Goal: Transaction & Acquisition: Purchase product/service

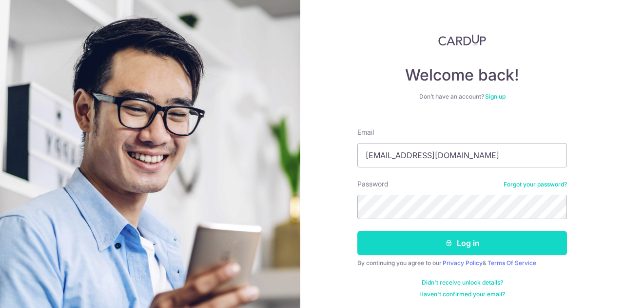
click at [432, 239] on button "Log in" at bounding box center [463, 243] width 210 height 24
click at [467, 240] on button "Log in" at bounding box center [463, 243] width 210 height 24
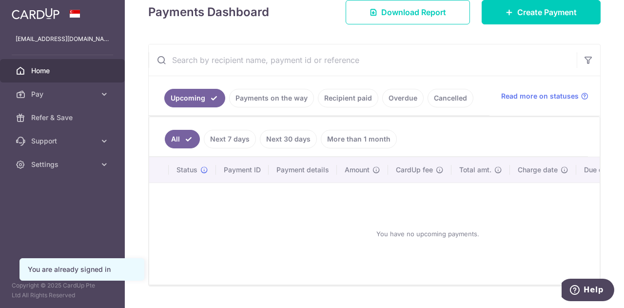
scroll to position [24, 0]
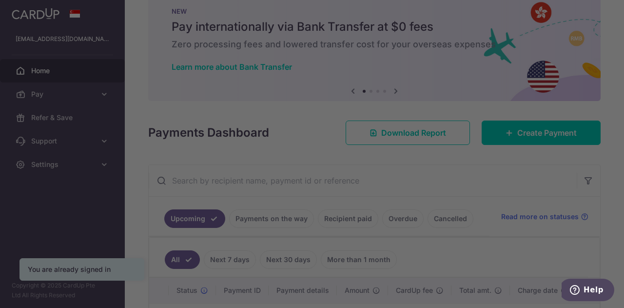
click at [40, 95] on div at bounding box center [315, 155] width 631 height 311
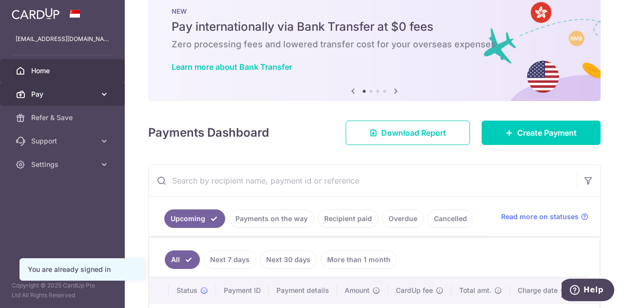
click at [26, 97] on link "Pay" at bounding box center [62, 93] width 125 height 23
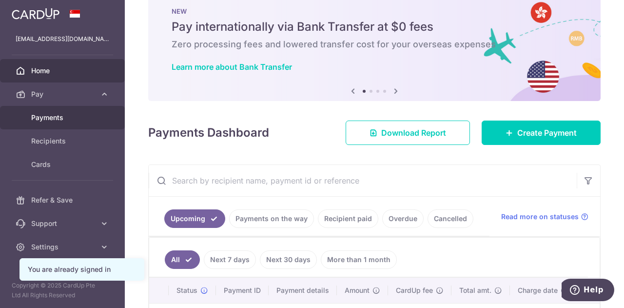
click at [52, 116] on span "Payments" at bounding box center [63, 118] width 64 height 10
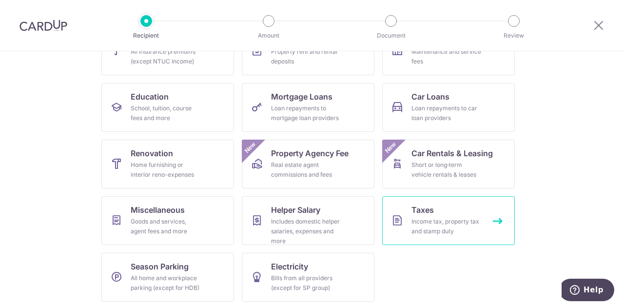
scroll to position [128, 0]
drag, startPoint x: 441, startPoint y: 220, endPoint x: 449, endPoint y: 219, distance: 8.3
click at [440, 220] on div "Income tax, property tax and stamp duty" at bounding box center [447, 226] width 70 height 20
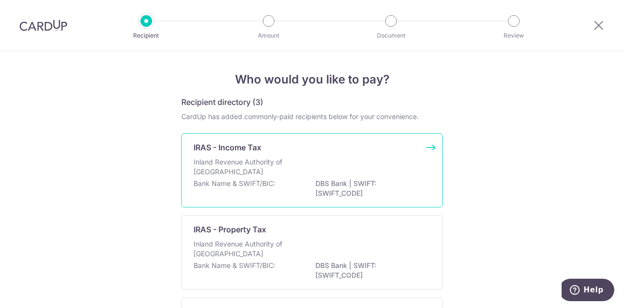
click at [234, 164] on p "Inland Revenue Authority of Singapore" at bounding box center [245, 167] width 103 height 20
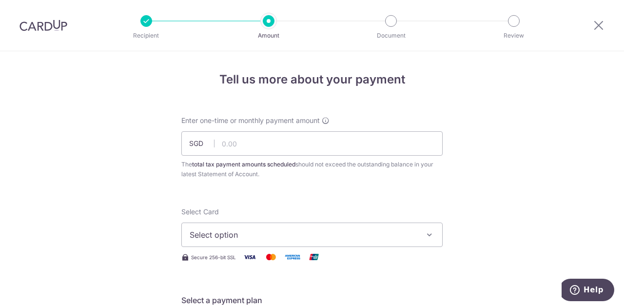
click at [229, 239] on span "Select option" at bounding box center [303, 235] width 227 height 12
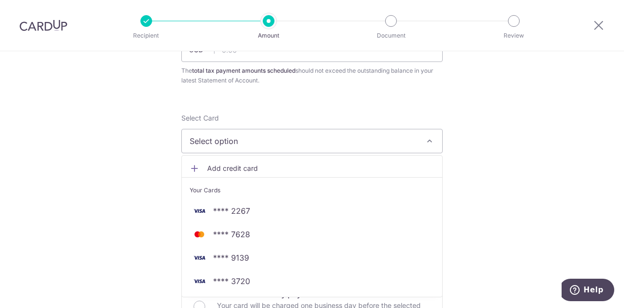
scroll to position [98, 0]
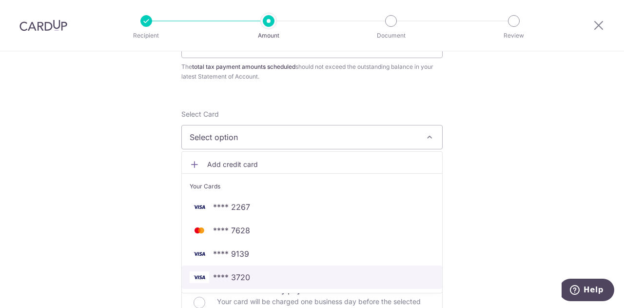
click at [252, 275] on span "**** 3720" at bounding box center [312, 277] width 245 height 12
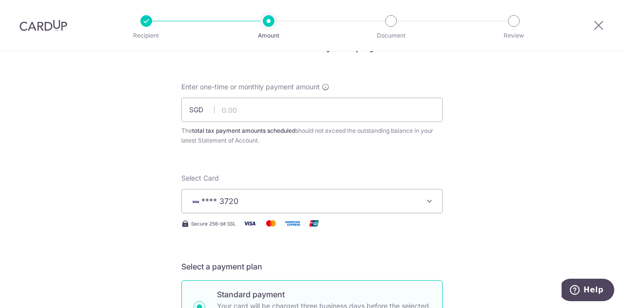
scroll to position [0, 0]
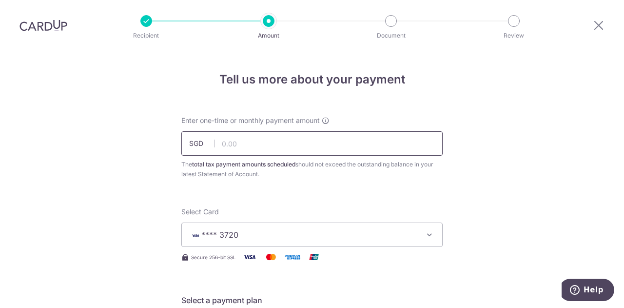
click at [233, 146] on input "text" at bounding box center [311, 143] width 261 height 24
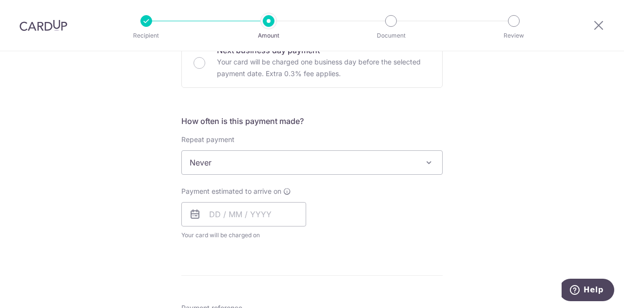
scroll to position [341, 0]
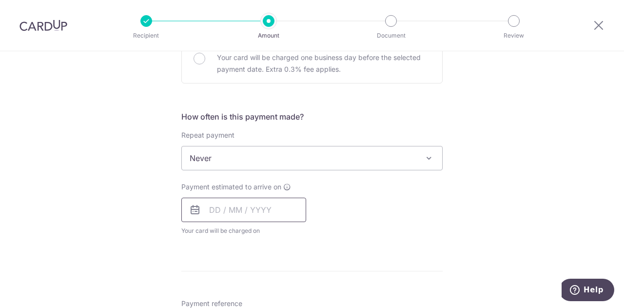
click at [238, 220] on input "text" at bounding box center [243, 210] width 125 height 24
type input "1,887.34"
drag, startPoint x: 384, startPoint y: 247, endPoint x: 324, endPoint y: 235, distance: 61.7
click at [384, 247] on form "Enter one-time or monthly payment amount SGD 1,887.34 1887.34 The total tax pay…" at bounding box center [311, 172] width 261 height 796
drag, startPoint x: 243, startPoint y: 204, endPoint x: 277, endPoint y: 214, distance: 35.6
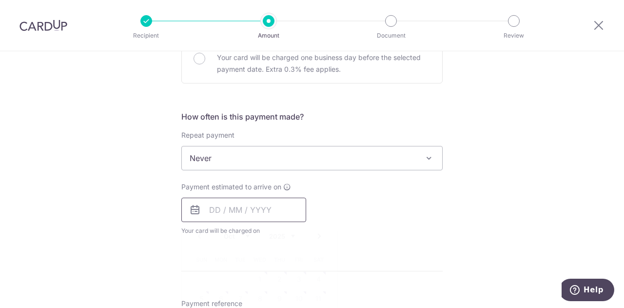
click at [243, 204] on input "text" at bounding box center [243, 210] width 125 height 24
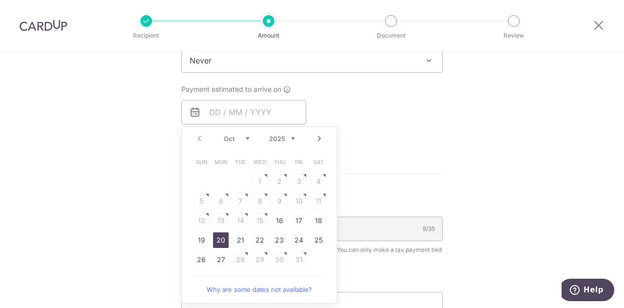
click at [216, 239] on link "20" at bounding box center [221, 240] width 16 height 16
type input "[DATE]"
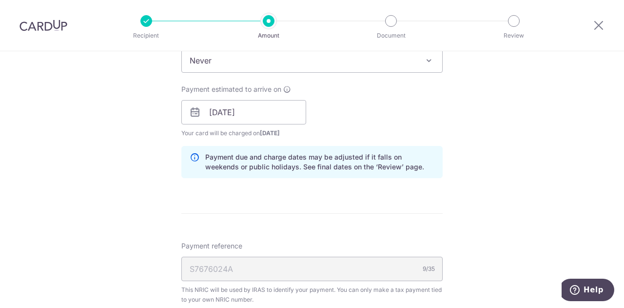
click at [473, 216] on div "Tell us more about your payment Enter one-time or monthly payment amount SGD 1,…" at bounding box center [312, 85] width 624 height 946
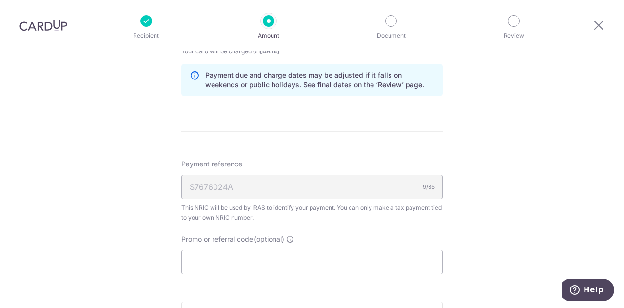
scroll to position [537, 0]
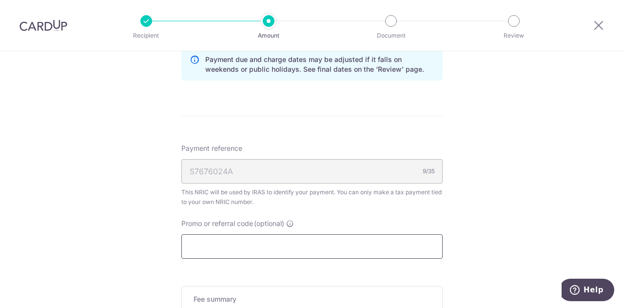
click at [219, 250] on input "Promo or referral code (optional)" at bounding box center [311, 246] width 261 height 24
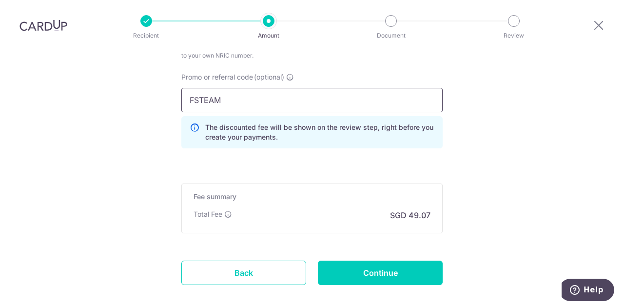
scroll to position [730, 0]
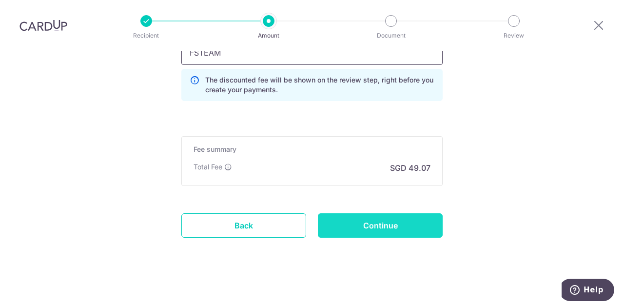
type input "FSTEAM"
click at [394, 223] on input "Continue" at bounding box center [380, 225] width 125 height 24
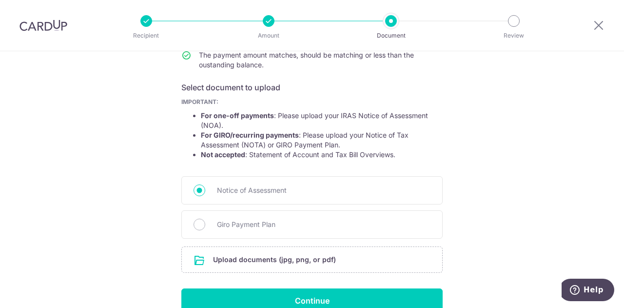
scroll to position [188, 0]
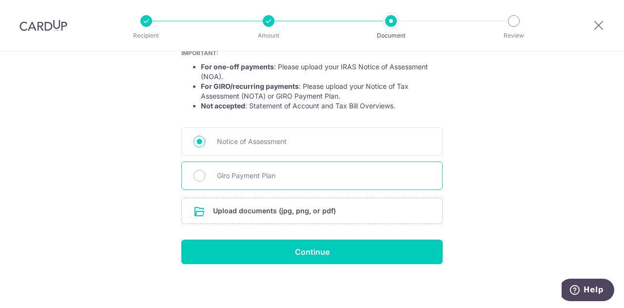
click at [255, 180] on div "Giro Payment Plan" at bounding box center [311, 175] width 261 height 28
click at [200, 174] on input "Giro Payment Plan" at bounding box center [200, 176] width 12 height 12
radio input "true"
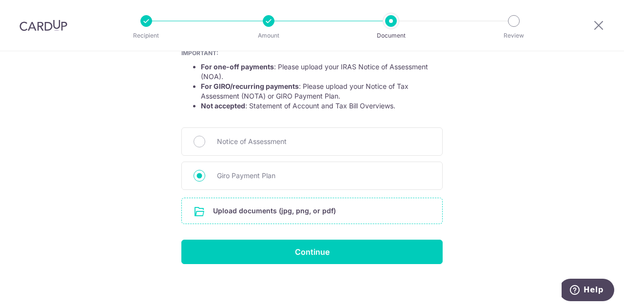
click at [269, 208] on input "file" at bounding box center [312, 210] width 260 height 25
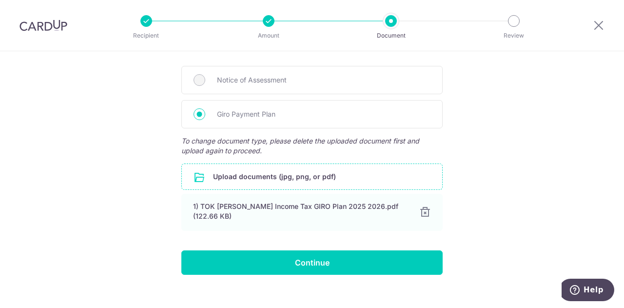
scroll to position [260, 0]
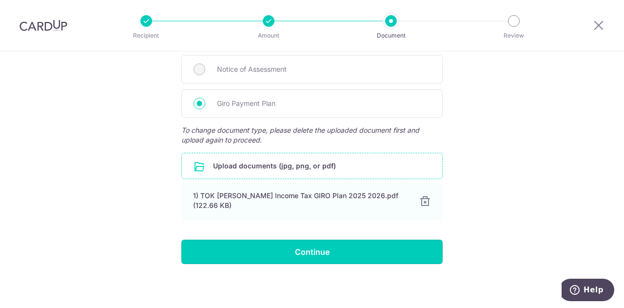
click at [335, 245] on input "Continue" at bounding box center [311, 251] width 261 height 24
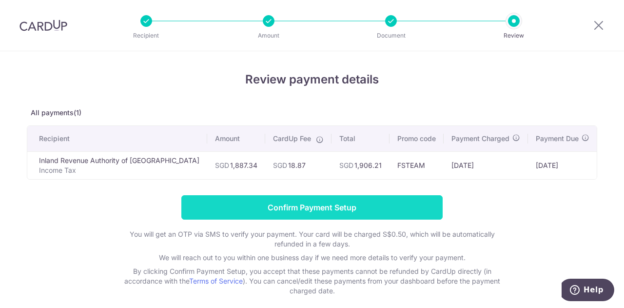
click at [305, 209] on input "Confirm Payment Setup" at bounding box center [311, 207] width 261 height 24
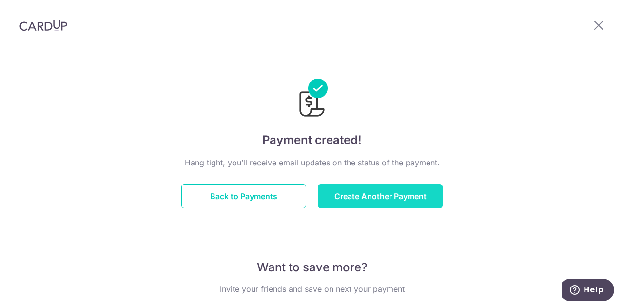
click at [367, 198] on button "Create Another Payment" at bounding box center [380, 196] width 125 height 24
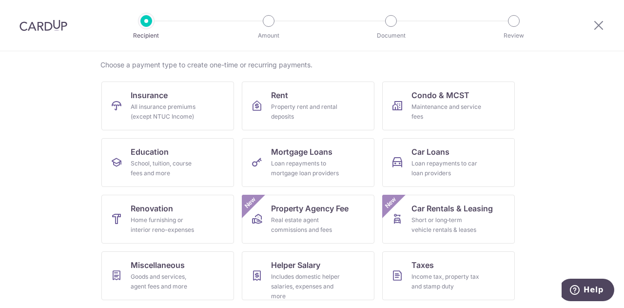
scroll to position [128, 0]
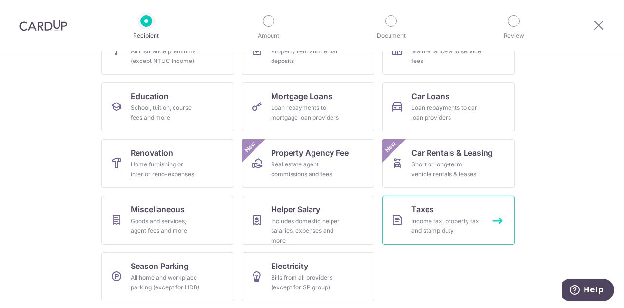
click at [423, 217] on div "Income tax, property tax and stamp duty" at bounding box center [447, 226] width 70 height 20
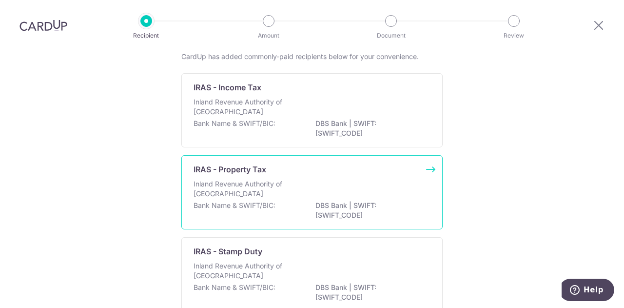
scroll to position [116, 0]
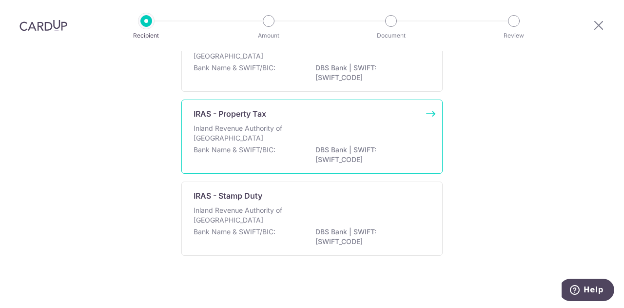
click at [259, 124] on p "Inland Revenue Authority of Singapore" at bounding box center [245, 133] width 103 height 20
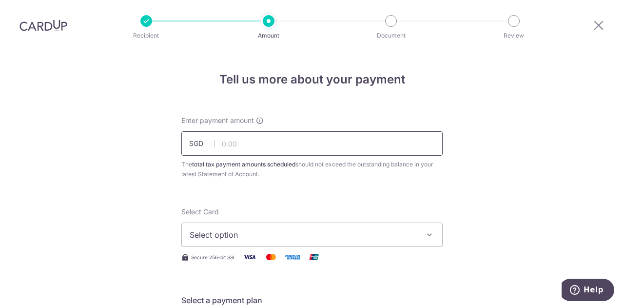
click at [231, 146] on input "text" at bounding box center [311, 143] width 261 height 24
type input "92.93"
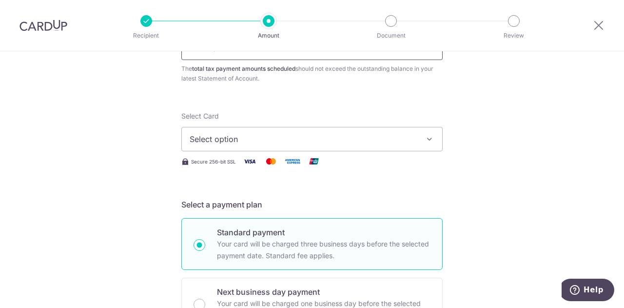
scroll to position [98, 0]
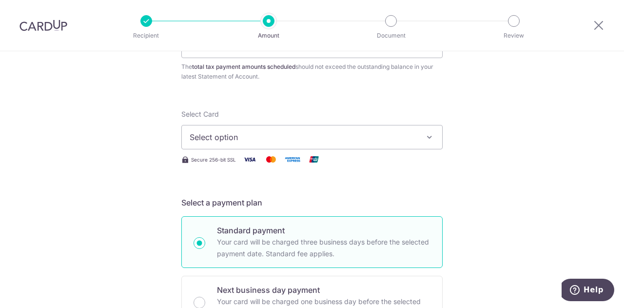
click at [340, 137] on span "Select option" at bounding box center [303, 137] width 227 height 12
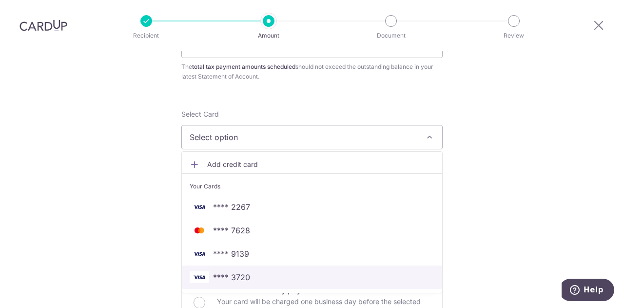
drag, startPoint x: 239, startPoint y: 279, endPoint x: 385, endPoint y: 243, distance: 150.7
click at [239, 279] on span "**** 3720" at bounding box center [231, 277] width 37 height 12
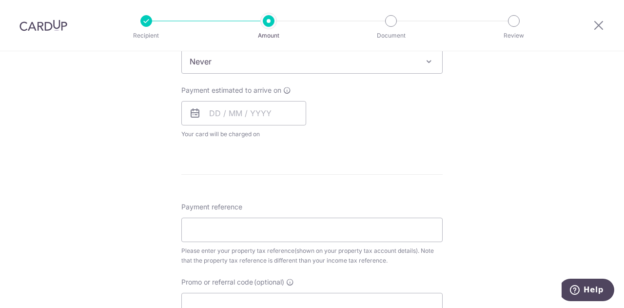
scroll to position [439, 0]
click at [232, 111] on input "text" at bounding box center [243, 112] width 125 height 24
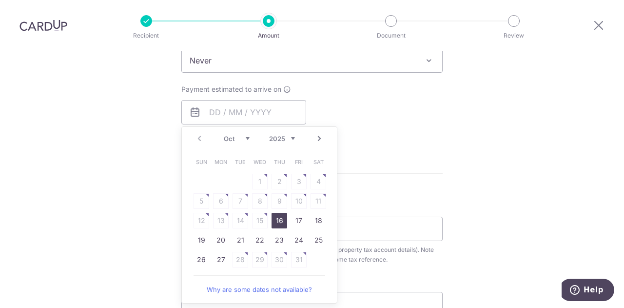
click at [430, 197] on form "Enter payment amount SGD 92.93 92.93 The total tax payment amounts scheduled sh…" at bounding box center [311, 95] width 261 height 836
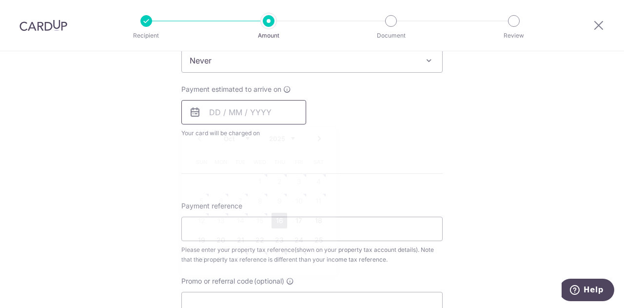
click at [230, 112] on input "text" at bounding box center [243, 112] width 125 height 24
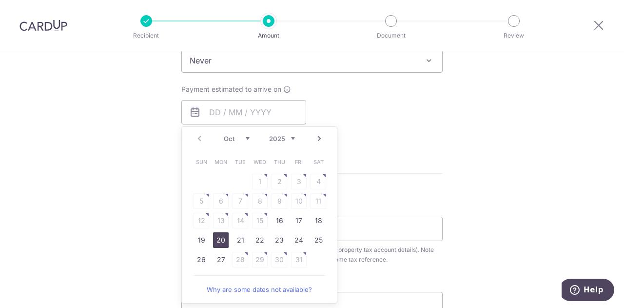
click at [216, 241] on link "20" at bounding box center [221, 240] width 16 height 16
type input "20/10/2025"
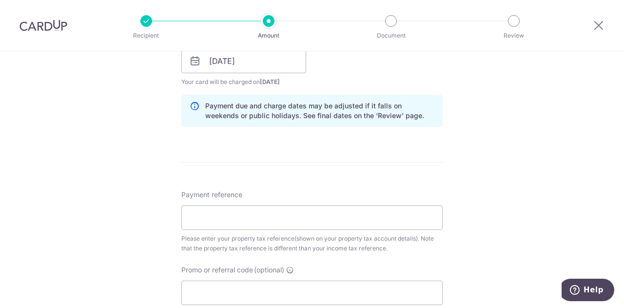
scroll to position [537, 0]
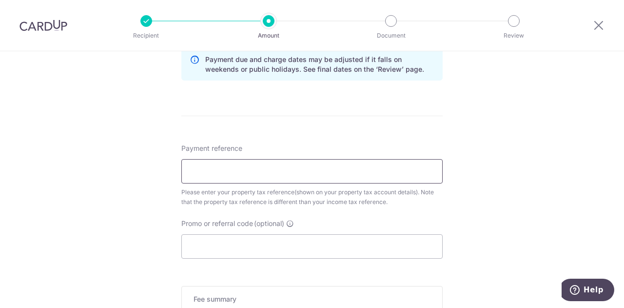
drag, startPoint x: 208, startPoint y: 174, endPoint x: 246, endPoint y: 179, distance: 38.4
click at [208, 174] on input "Payment reference" at bounding box center [311, 171] width 261 height 24
type input "5300695W"
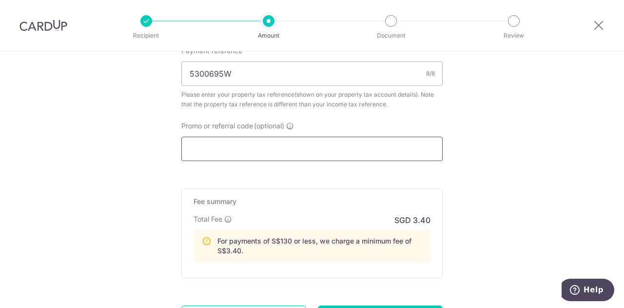
click at [227, 146] on input "Promo or referral code (optional)" at bounding box center [311, 149] width 261 height 24
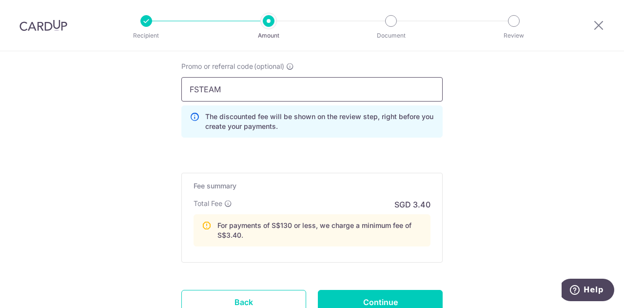
scroll to position [732, 0]
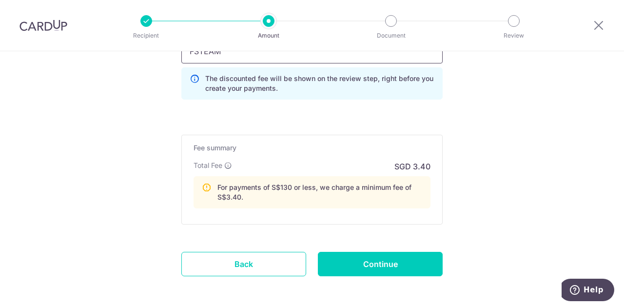
type input "FSTEAM"
click at [370, 265] on input "Continue" at bounding box center [380, 264] width 125 height 24
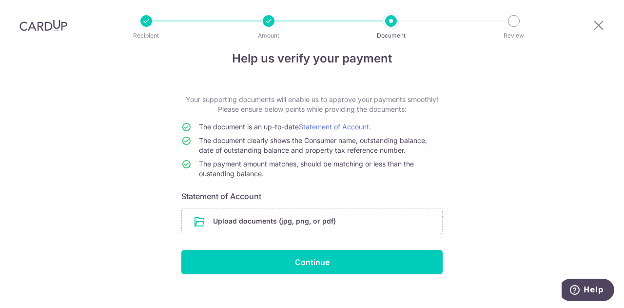
scroll to position [32, 0]
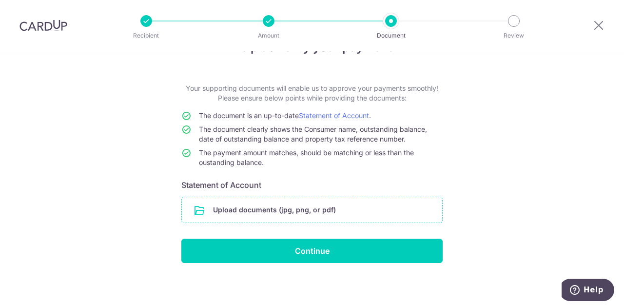
click at [306, 208] on input "file" at bounding box center [312, 209] width 260 height 25
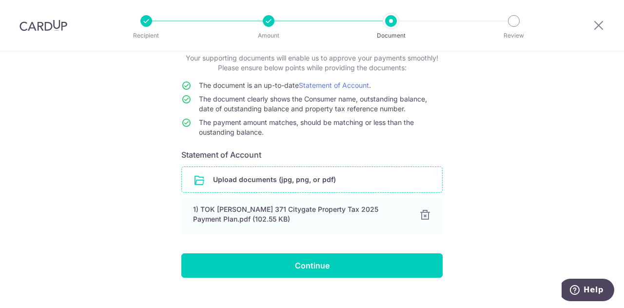
scroll to position [77, 0]
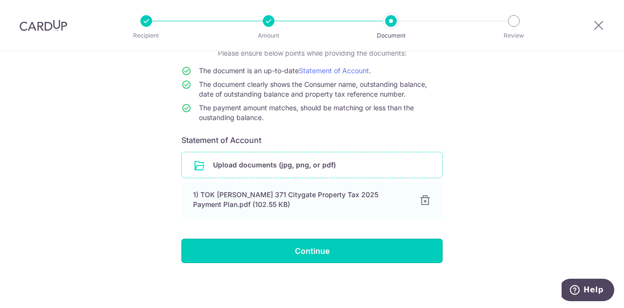
drag, startPoint x: 311, startPoint y: 252, endPoint x: 319, endPoint y: 240, distance: 14.3
click at [310, 252] on input "Continue" at bounding box center [311, 251] width 261 height 24
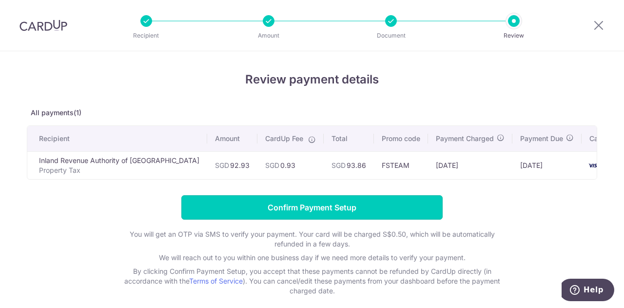
click at [294, 211] on input "Confirm Payment Setup" at bounding box center [311, 207] width 261 height 24
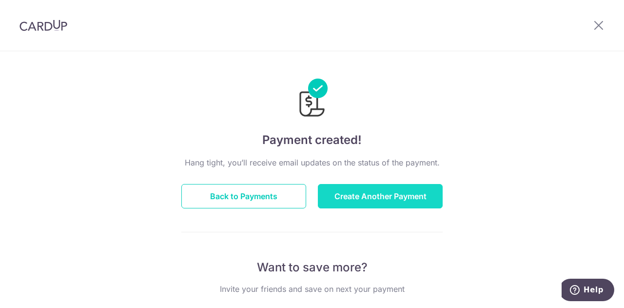
click at [372, 197] on button "Create Another Payment" at bounding box center [380, 196] width 125 height 24
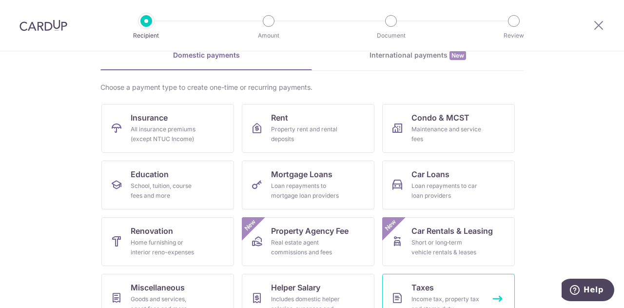
scroll to position [98, 0]
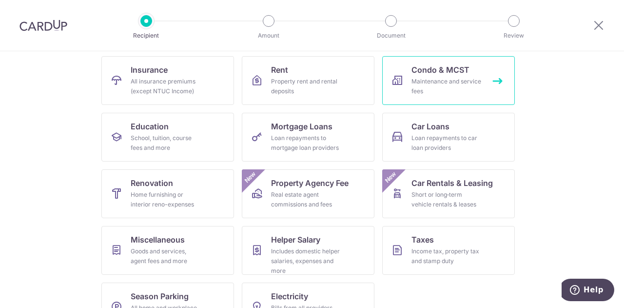
click at [449, 78] on div "Maintenance and service fees" at bounding box center [447, 87] width 70 height 20
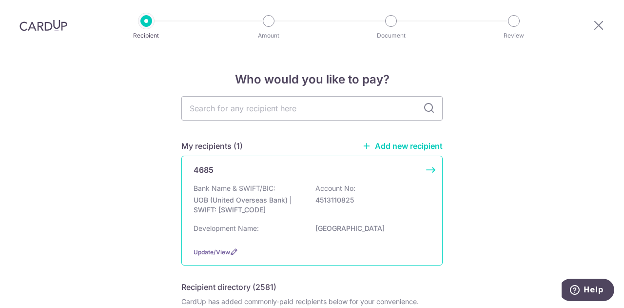
click at [245, 202] on p "UOB (United Overseas Bank) | SWIFT: [SWIFT_CODE]" at bounding box center [248, 205] width 109 height 20
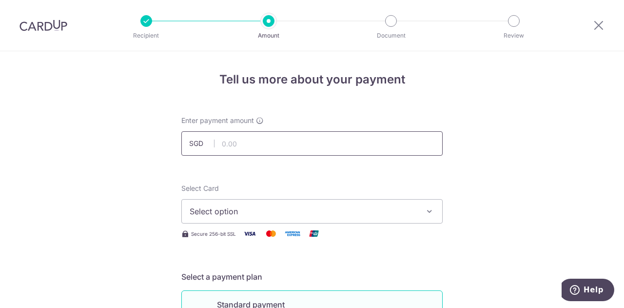
click at [231, 142] on input "text" at bounding box center [311, 143] width 261 height 24
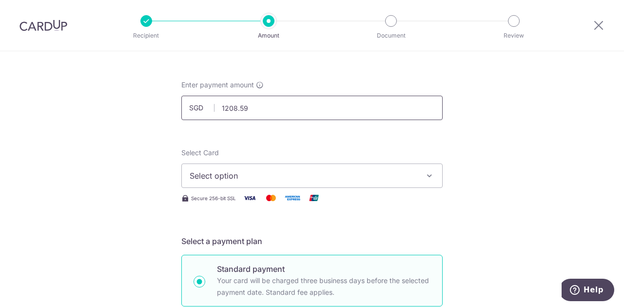
scroll to position [49, 0]
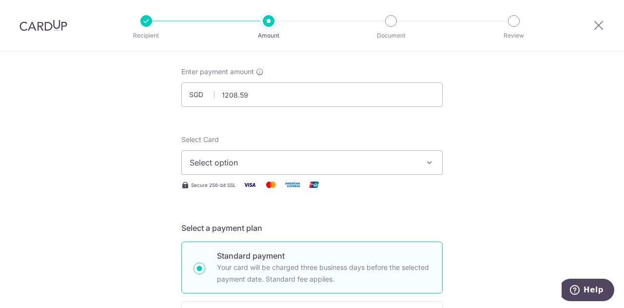
type input "1,208.59"
click at [269, 159] on span "Select option" at bounding box center [303, 163] width 227 height 12
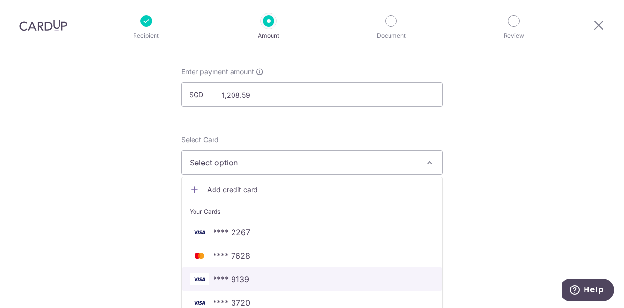
scroll to position [98, 0]
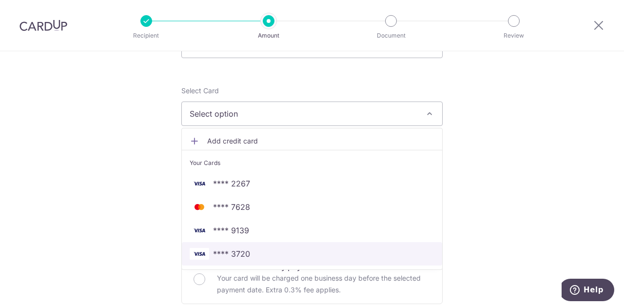
click at [249, 252] on span "**** 3720" at bounding box center [312, 254] width 245 height 12
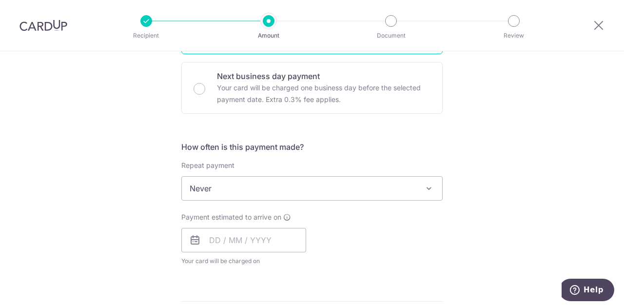
scroll to position [293, 0]
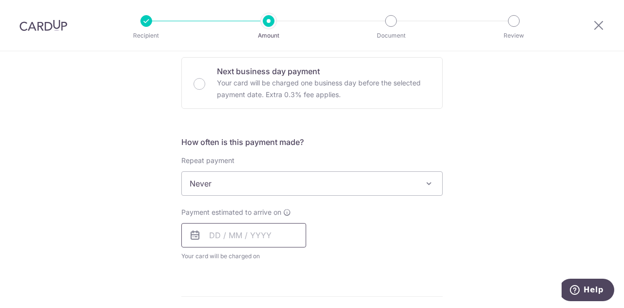
click at [227, 240] on input "text" at bounding box center [243, 235] width 125 height 24
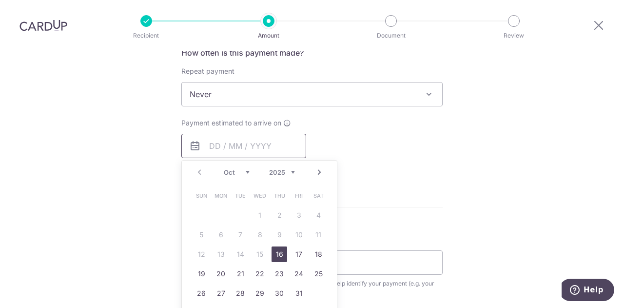
scroll to position [390, 0]
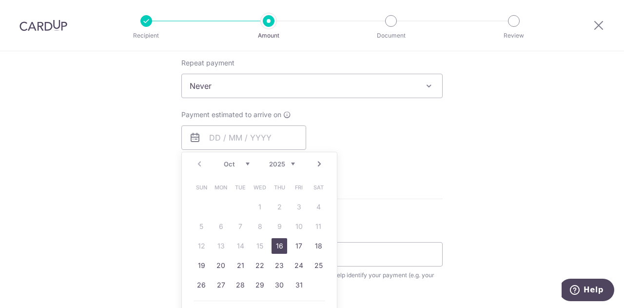
click at [278, 245] on link "16" at bounding box center [280, 246] width 16 height 16
type input "16/10/2025"
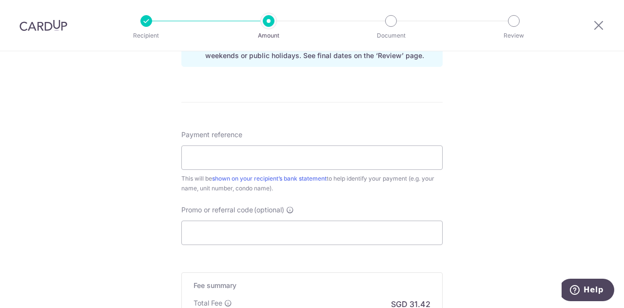
scroll to position [537, 0]
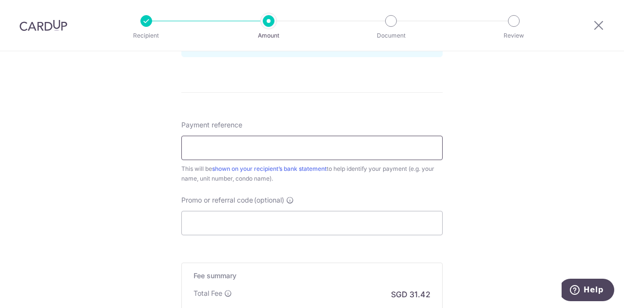
drag, startPoint x: 223, startPoint y: 156, endPoint x: 230, endPoint y: 155, distance: 7.4
click at [223, 156] on input "Payment reference" at bounding box center [311, 148] width 261 height 24
type input "371-14-11 TOK CHEN YEE"
click at [229, 224] on input "Promo or referral code (optional)" at bounding box center [311, 223] width 261 height 24
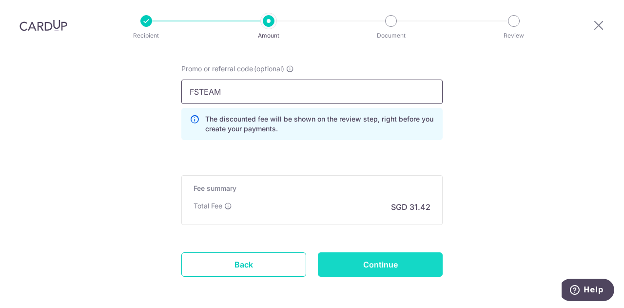
scroll to position [683, 0]
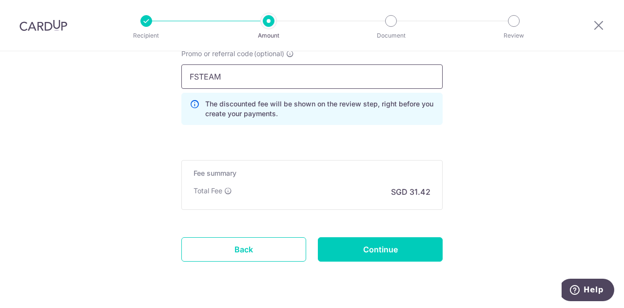
type input "FSTEAM"
click at [379, 247] on input "Continue" at bounding box center [380, 249] width 125 height 24
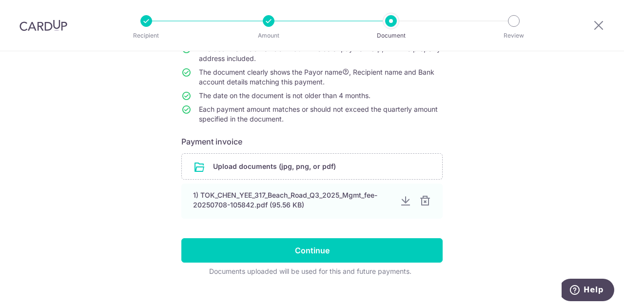
scroll to position [117, 0]
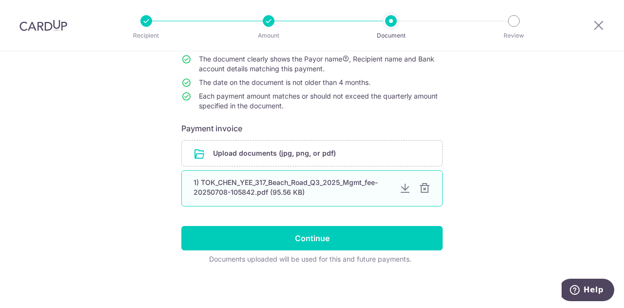
click at [423, 187] on div at bounding box center [425, 188] width 12 height 12
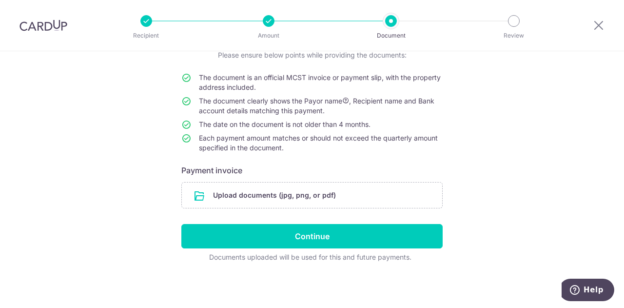
scroll to position [74, 0]
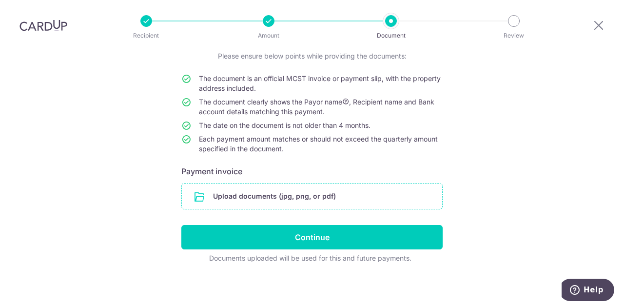
click at [254, 191] on input "file" at bounding box center [312, 195] width 260 height 25
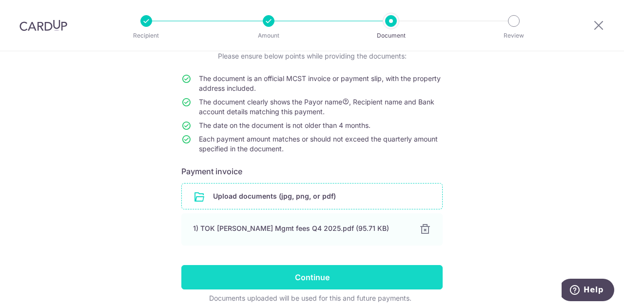
click at [308, 274] on input "Continue" at bounding box center [311, 277] width 261 height 24
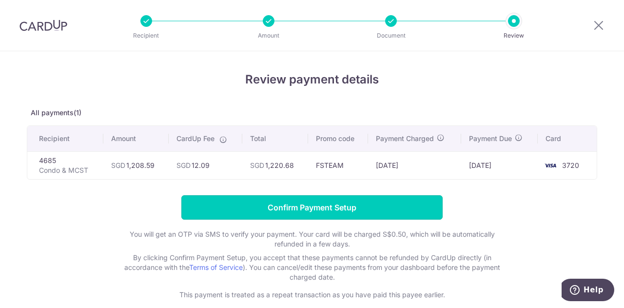
click at [312, 207] on input "Confirm Payment Setup" at bounding box center [311, 207] width 261 height 24
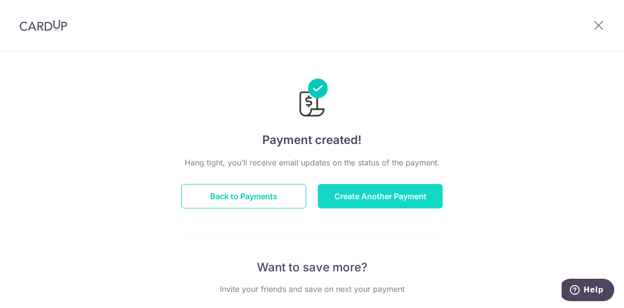
click at [382, 201] on button "Create Another Payment" at bounding box center [380, 196] width 125 height 24
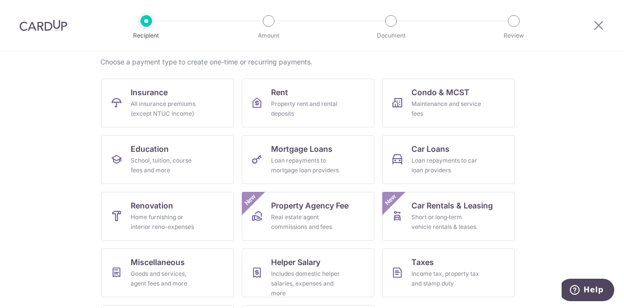
scroll to position [98, 0]
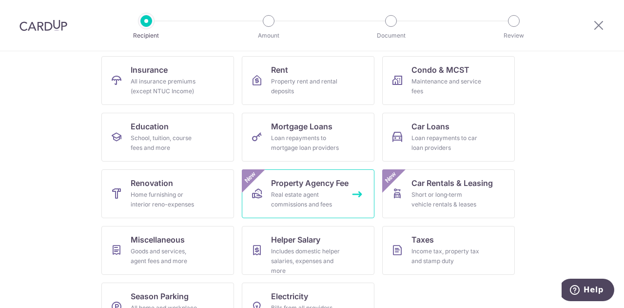
click at [308, 190] on div "Real estate agent commissions and fees" at bounding box center [306, 200] width 70 height 20
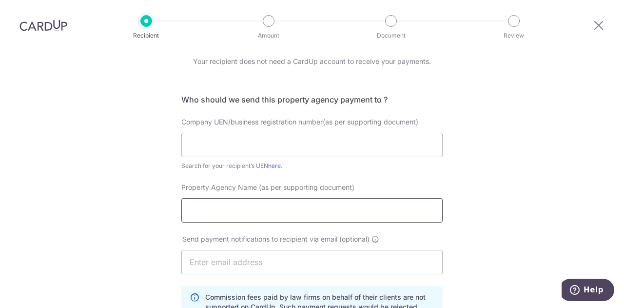
scroll to position [49, 0]
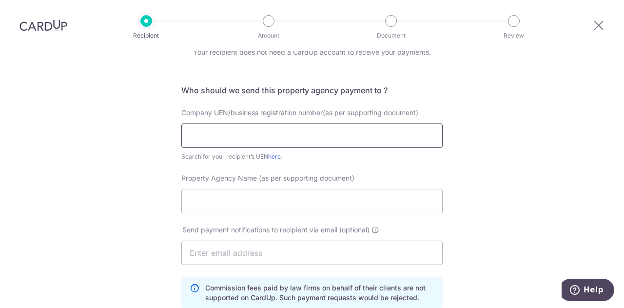
click at [232, 135] on input "text" at bounding box center [311, 135] width 261 height 24
type input "199903004H"
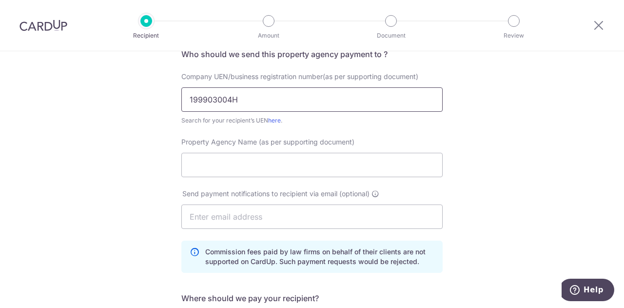
scroll to position [98, 0]
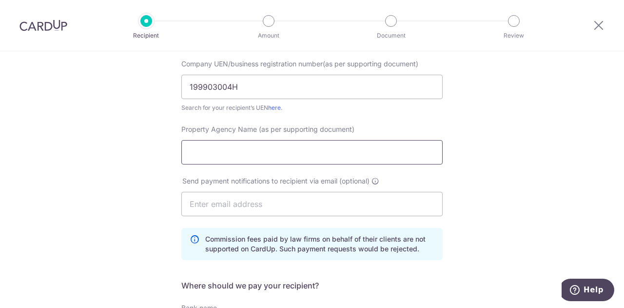
click at [210, 156] on input "Property Agency Name (as per supporting document)" at bounding box center [311, 152] width 261 height 24
type input "Propnex Realty Pte Ltd"
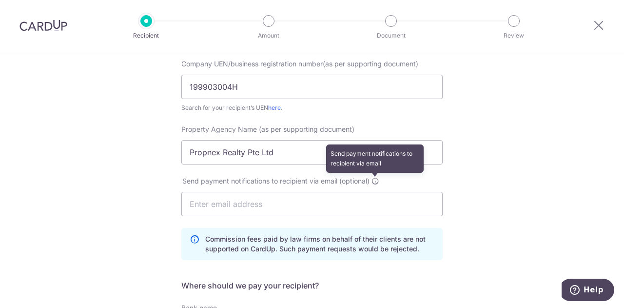
click at [378, 180] on icon at bounding box center [376, 181] width 8 height 8
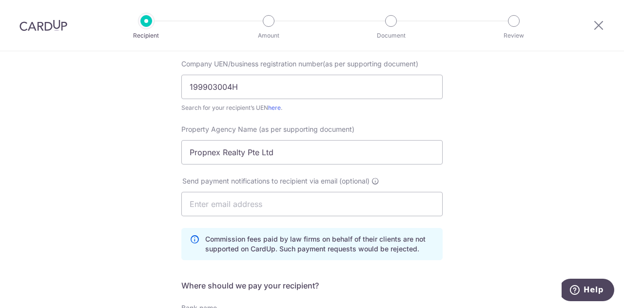
click at [440, 167] on div "Property Agency Name (as per supporting document) Propnex Realty Pte Ltd" at bounding box center [312, 150] width 273 height 52
click at [214, 207] on input "text" at bounding box center [311, 204] width 261 height 24
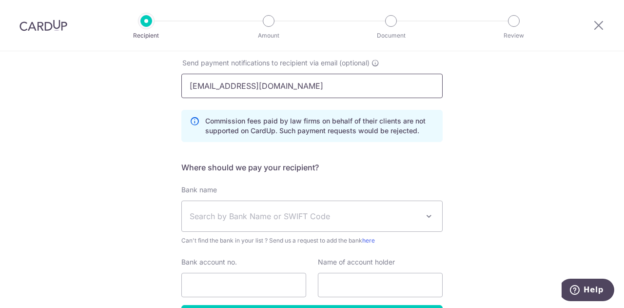
scroll to position [244, 0]
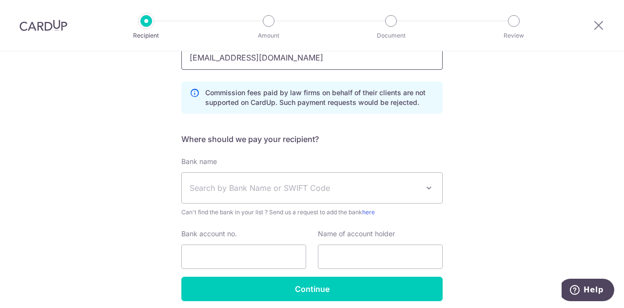
type input "zy2424@yahoo.com"
click at [217, 191] on span "Search by Bank Name or SWIFT Code" at bounding box center [304, 188] width 229 height 12
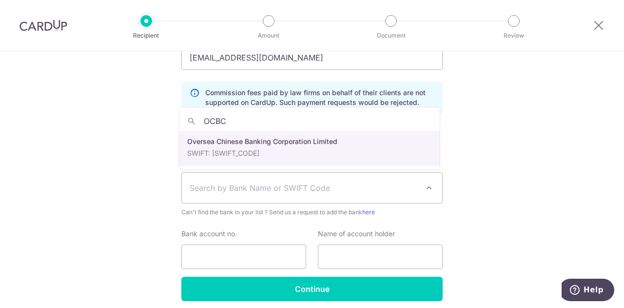
type input "OCBC"
select select "12"
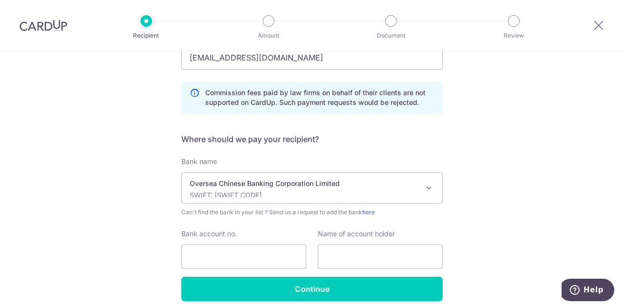
scroll to position [282, 0]
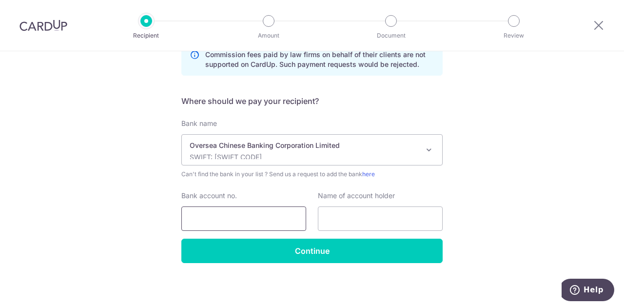
drag, startPoint x: 210, startPoint y: 216, endPoint x: 220, endPoint y: 225, distance: 13.9
click at [210, 216] on input "Bank account no." at bounding box center [243, 218] width 125 height 24
type input "501807101001"
click at [346, 218] on input "text" at bounding box center [380, 218] width 125 height 24
type input "Propnex Realty Pte Ltd"
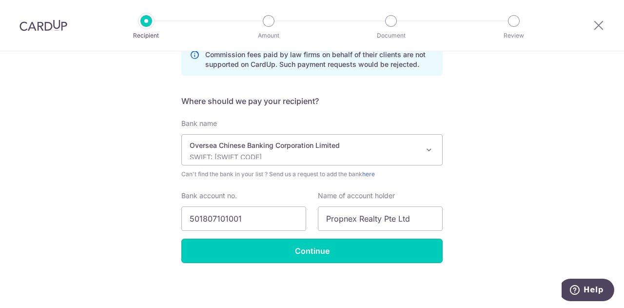
drag, startPoint x: 312, startPoint y: 251, endPoint x: 346, endPoint y: 243, distance: 34.4
click at [312, 250] on input "Continue" at bounding box center [311, 251] width 261 height 24
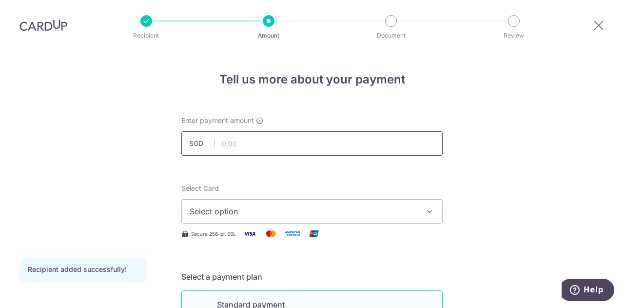
click at [241, 148] on input "text" at bounding box center [311, 143] width 261 height 24
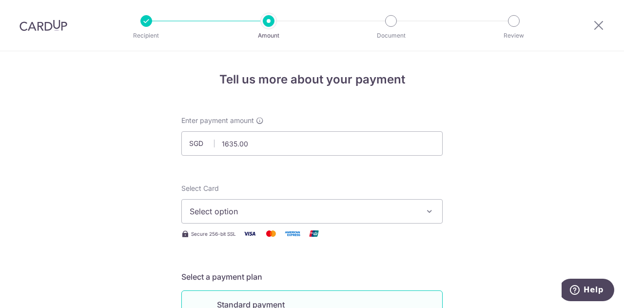
type input "1,635.00"
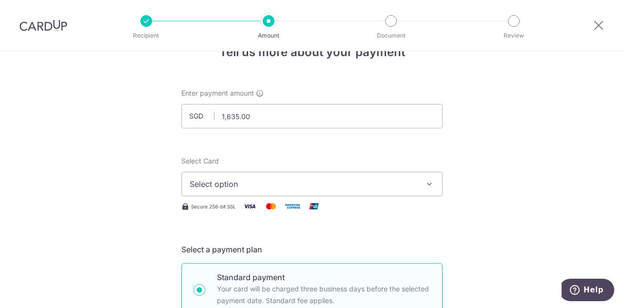
scroll to position [49, 0]
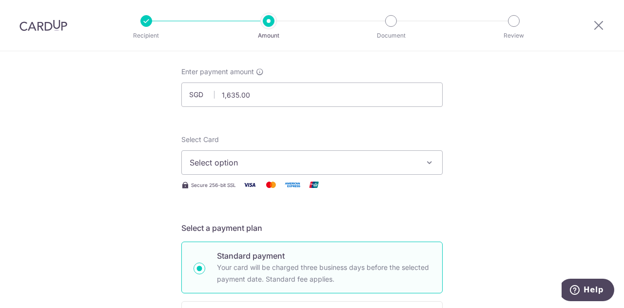
click at [258, 159] on span "Select option" at bounding box center [303, 163] width 227 height 12
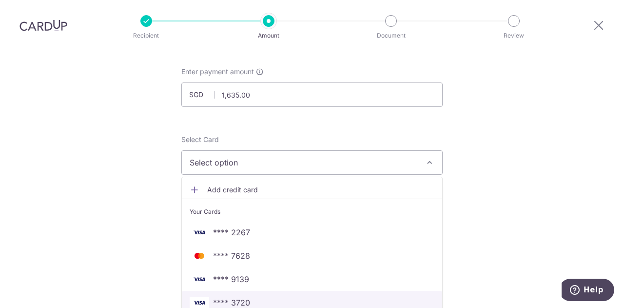
drag, startPoint x: 247, startPoint y: 298, endPoint x: 385, endPoint y: 268, distance: 141.2
click at [247, 298] on span "**** 3720" at bounding box center [231, 303] width 37 height 12
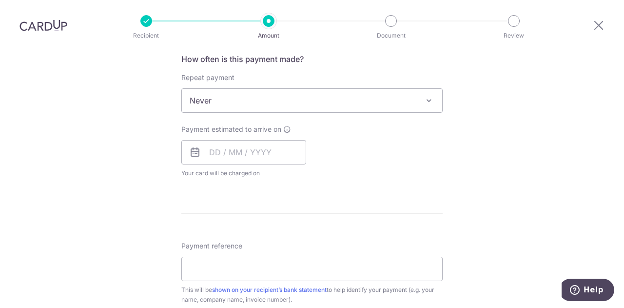
scroll to position [390, 0]
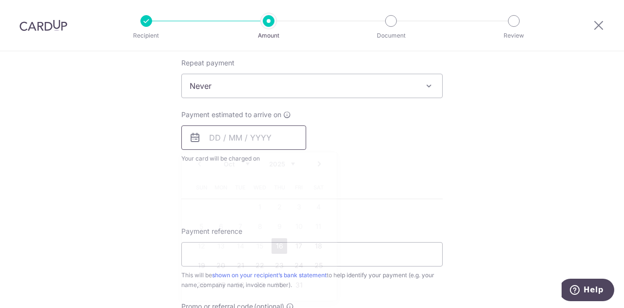
click at [254, 141] on input "text" at bounding box center [243, 137] width 125 height 24
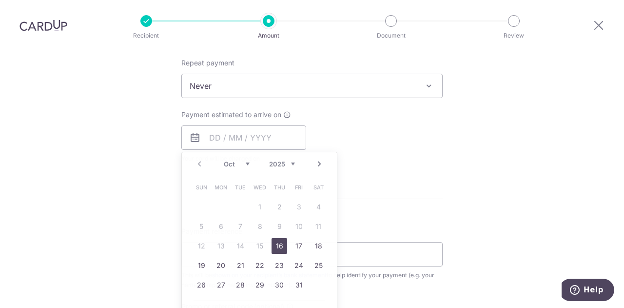
drag, startPoint x: 519, startPoint y: 193, endPoint x: 370, endPoint y: 188, distance: 149.3
click at [519, 193] on div "Tell us more about your payment Enter payment amount SGD 1,635.00 1635.00 Recip…" at bounding box center [312, 102] width 624 height 882
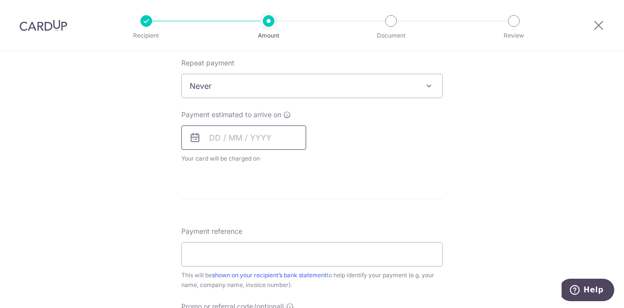
click at [250, 145] on input "text" at bounding box center [243, 137] width 125 height 24
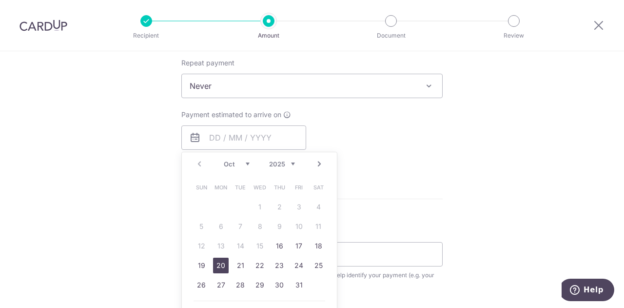
click at [218, 264] on link "20" at bounding box center [221, 266] width 16 height 16
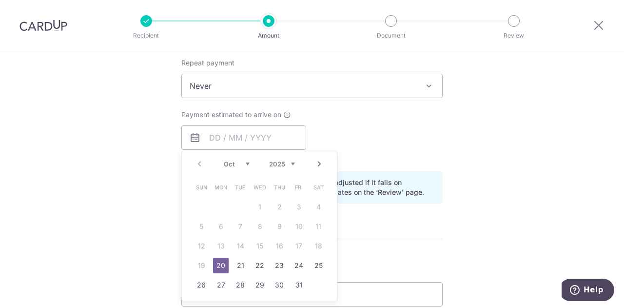
type input "20/10/2025"
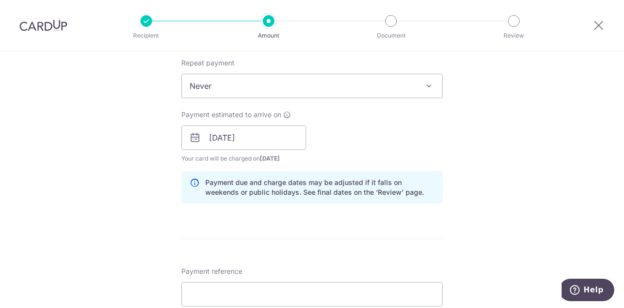
click at [514, 200] on div "Tell us more about your payment Enter payment amount SGD 1,635.00 1635.00 Recip…" at bounding box center [312, 122] width 624 height 922
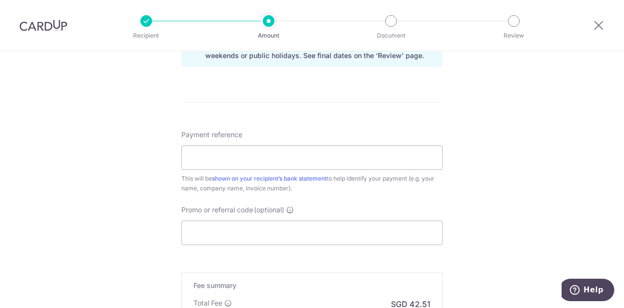
scroll to position [537, 0]
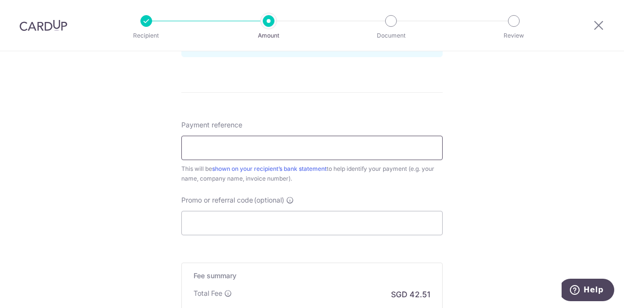
click at [220, 151] on input "Payment reference" at bounding box center [311, 148] width 261 height 24
type input "PX250909165 TOK CHEN YEE"
click at [224, 226] on input "Promo or referral code (optional)" at bounding box center [311, 223] width 261 height 24
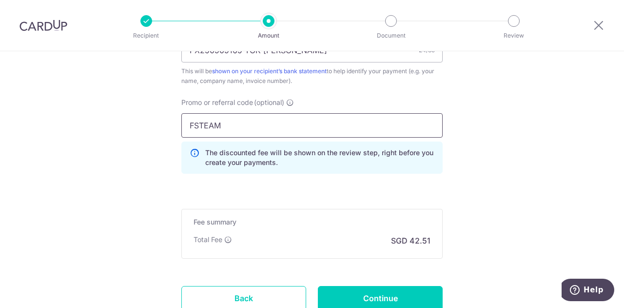
scroll to position [683, 0]
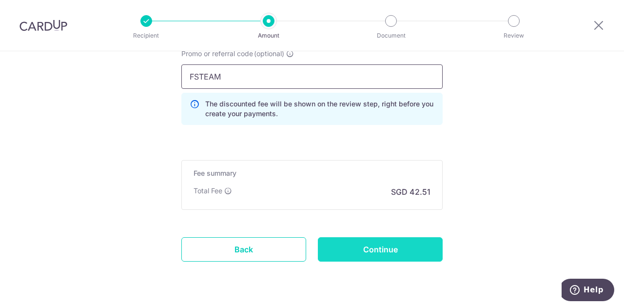
type input "FSTEAM"
click at [378, 248] on input "Continue" at bounding box center [380, 249] width 125 height 24
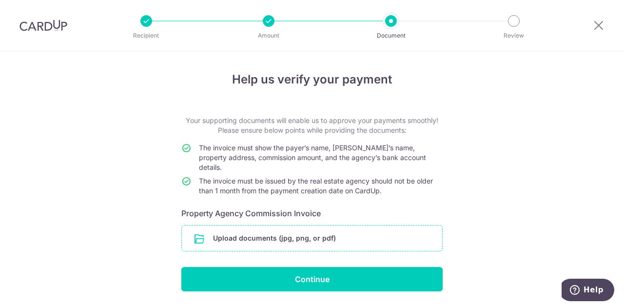
click at [301, 227] on input "file" at bounding box center [312, 237] width 260 height 25
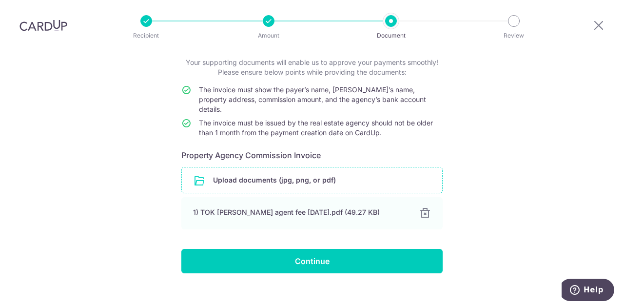
scroll to position [59, 0]
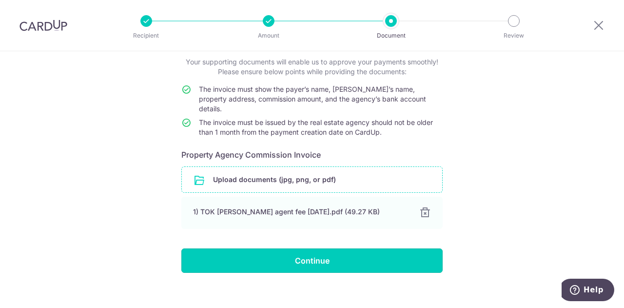
click at [318, 248] on input "Continue" at bounding box center [311, 260] width 261 height 24
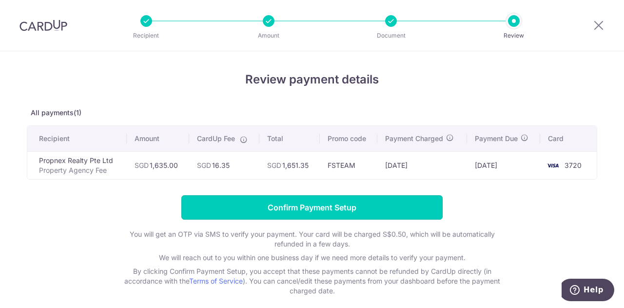
drag, startPoint x: 297, startPoint y: 205, endPoint x: 401, endPoint y: 209, distance: 104.5
click at [297, 205] on input "Confirm Payment Setup" at bounding box center [311, 207] width 261 height 24
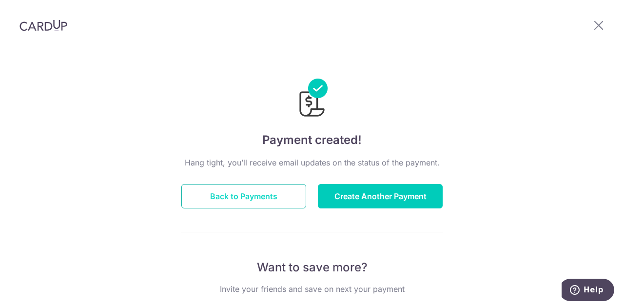
click at [249, 196] on button "Back to Payments" at bounding box center [243, 196] width 125 height 24
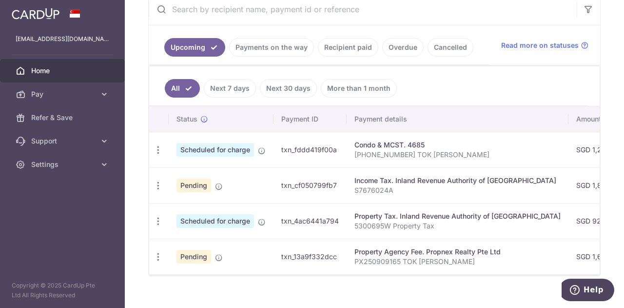
scroll to position [210, 0]
